Goal: Information Seeking & Learning: Find contact information

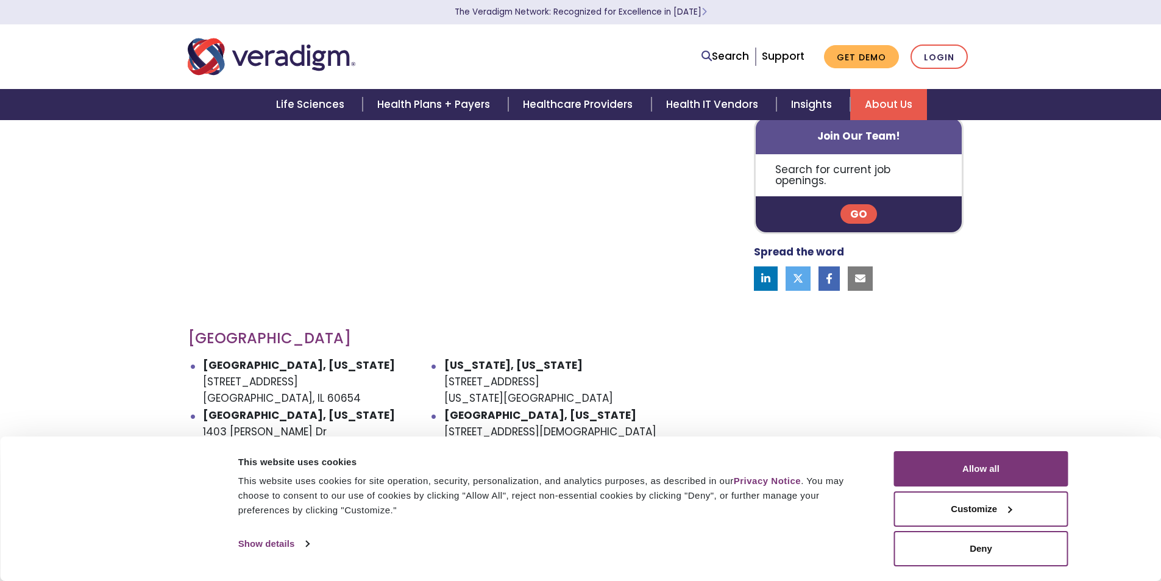
scroll to position [549, 0]
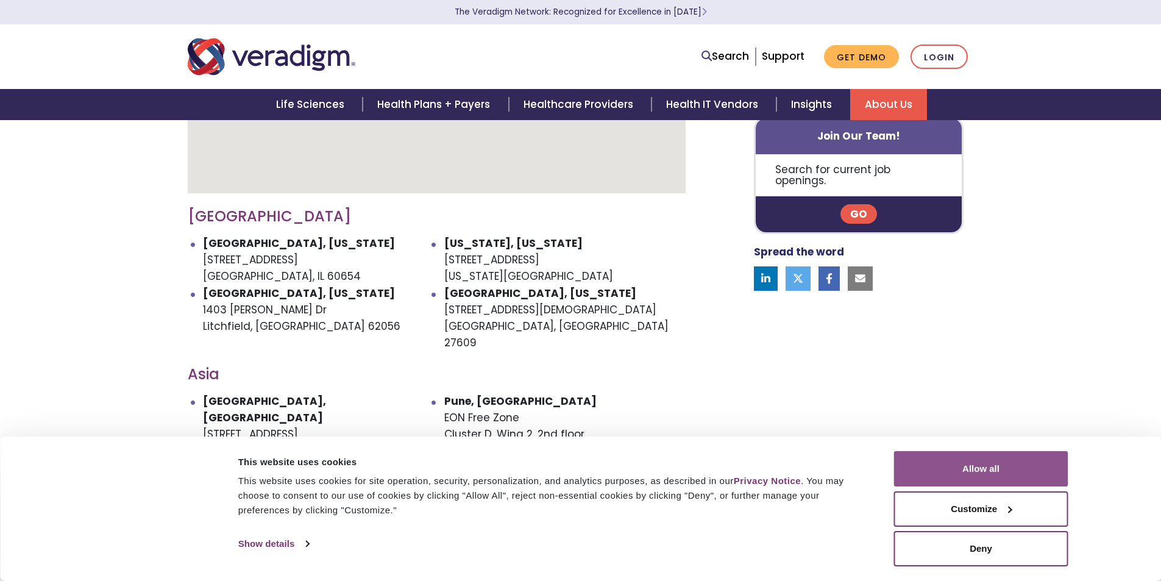
click at [1003, 466] on button "Allow all" at bounding box center [981, 468] width 174 height 35
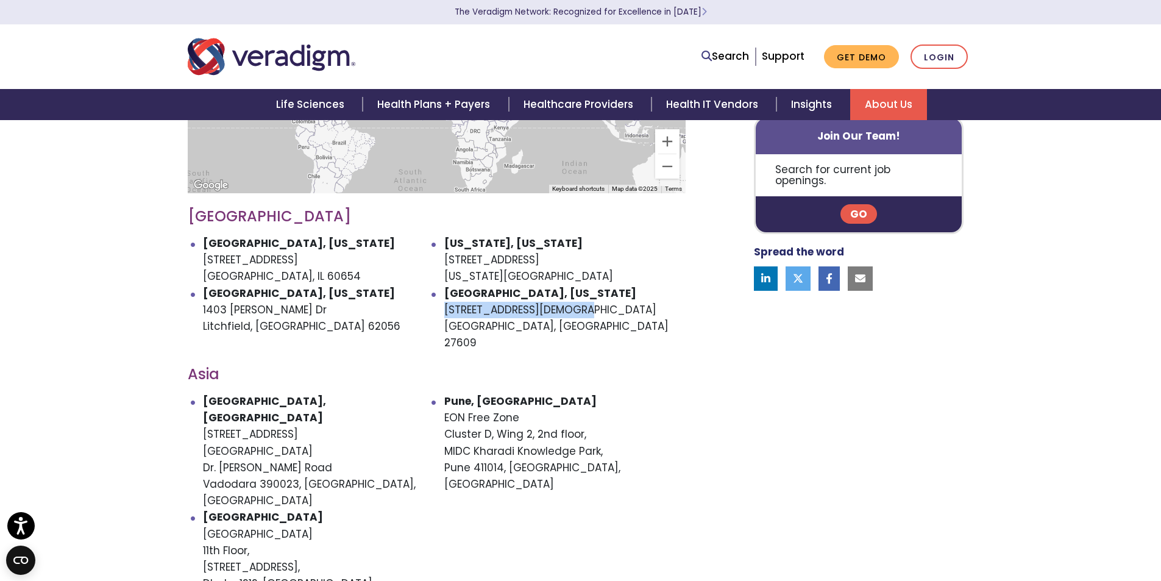
drag, startPoint x: 447, startPoint y: 294, endPoint x: 572, endPoint y: 300, distance: 125.7
click at [572, 300] on li "[GEOGRAPHIC_DATA], [US_STATE] [STREET_ADDRESS][DEMOGRAPHIC_DATA]" at bounding box center [564, 318] width 241 height 66
copy li "[STREET_ADDRESS][DEMOGRAPHIC_DATA]"
drag, startPoint x: 220, startPoint y: 247, endPoint x: 306, endPoint y: 268, distance: 88.4
click at [223, 246] on li "[GEOGRAPHIC_DATA], [US_STATE] [STREET_ADDRESS]" at bounding box center [323, 260] width 241 height 50
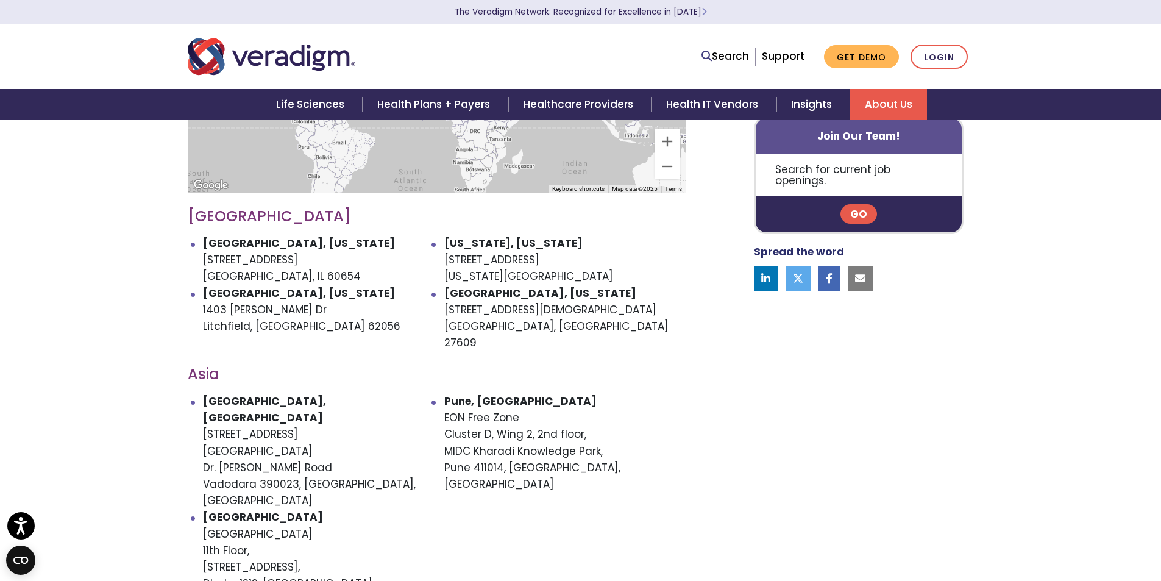
click at [503, 315] on li "[GEOGRAPHIC_DATA], [US_STATE] [STREET_ADDRESS][DEMOGRAPHIC_DATA]" at bounding box center [564, 318] width 241 height 66
click at [522, 311] on li "[GEOGRAPHIC_DATA], [US_STATE] [STREET_ADDRESS][DEMOGRAPHIC_DATA]" at bounding box center [564, 318] width 241 height 66
copy li "27609"
drag, startPoint x: 260, startPoint y: 345, endPoint x: 266, endPoint y: 339, distance: 8.2
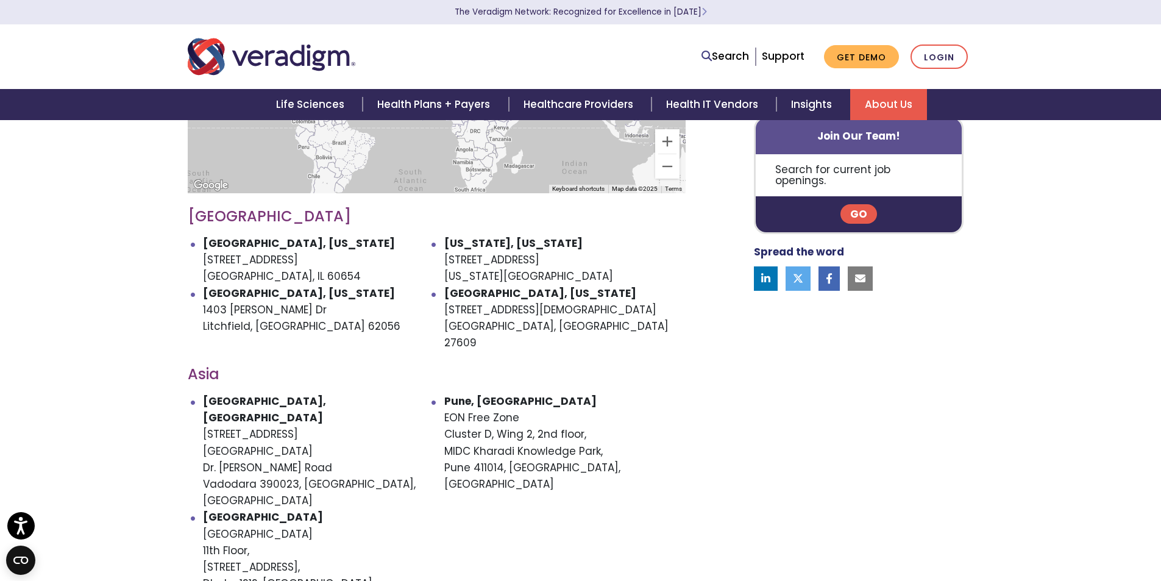
click at [260, 366] on h3 "Asia" at bounding box center [437, 375] width 498 height 18
click at [167, 307] on div "Veradigm is headquartered in [GEOGRAPHIC_DATA], [GEOGRAPHIC_DATA]. Our combinat…" at bounding box center [580, 314] width 1161 height 945
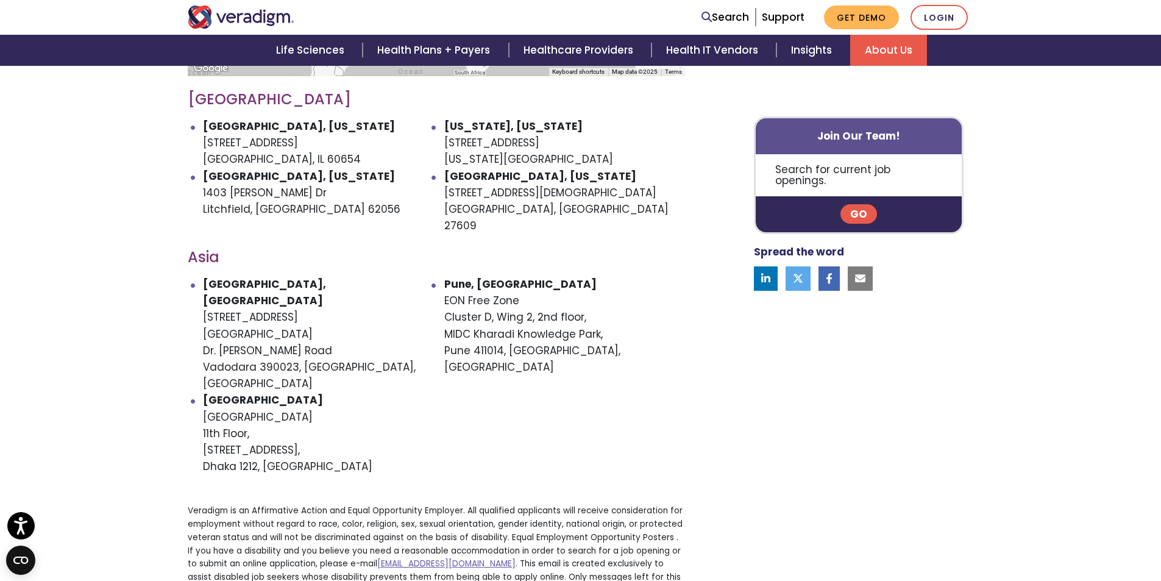
scroll to position [670, 0]
